Goal: Task Accomplishment & Management: Complete application form

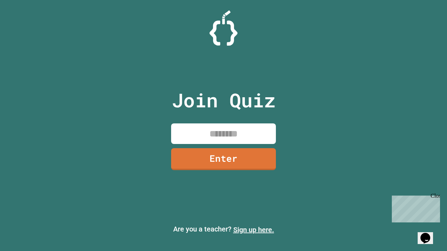
click at [253, 230] on link "Sign up here." at bounding box center [253, 230] width 41 height 8
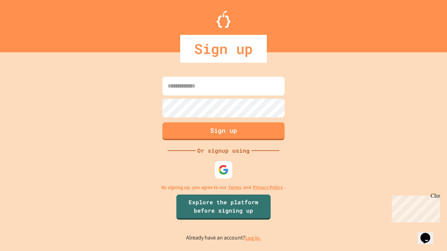
click at [253, 238] on link "Log in." at bounding box center [253, 238] width 16 height 7
